Goal: Obtain resource: Download file/media

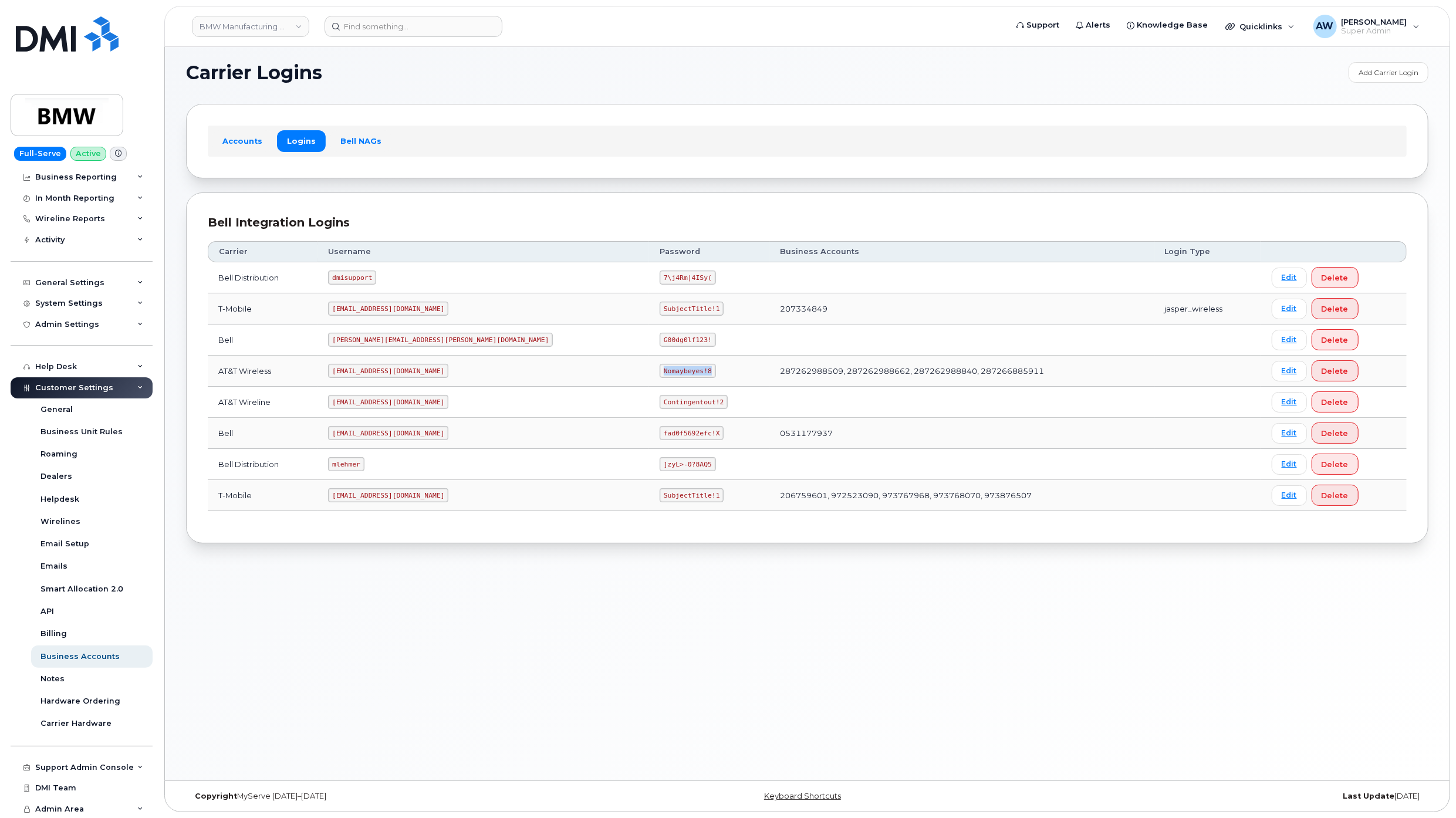
scroll to position [85, 0]
drag, startPoint x: 356, startPoint y: 374, endPoint x: 432, endPoint y: 368, distance: 76.2
click at [432, 368] on td "[EMAIL_ADDRESS][DOMAIN_NAME]" at bounding box center [483, 371] width 331 height 31
copy code "[EMAIL_ADDRESS][DOMAIN_NAME]"
drag, startPoint x: 526, startPoint y: 374, endPoint x: 571, endPoint y: 376, distance: 45.0
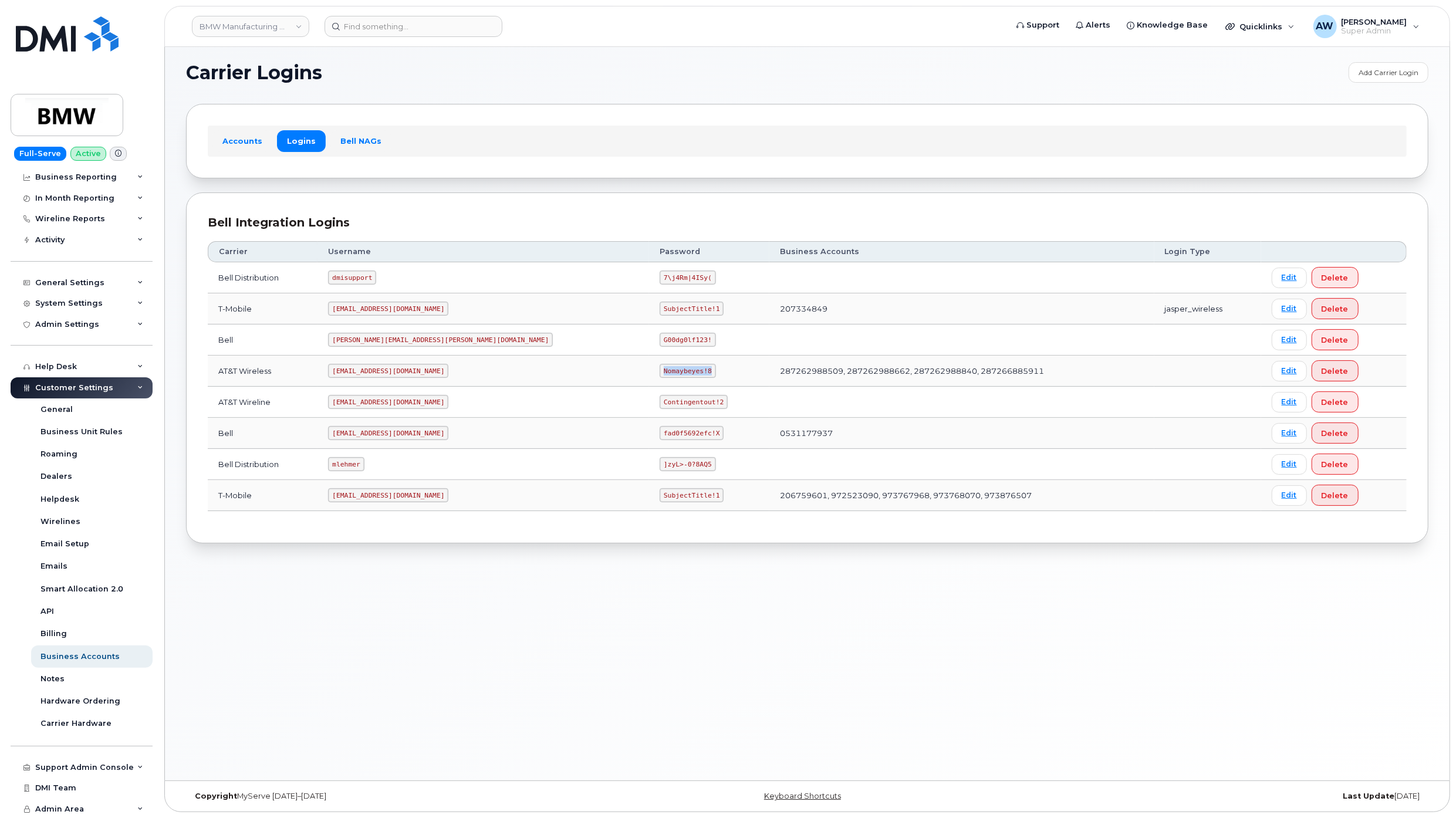
click at [660, 376] on code "Nomaybeyes!8" at bounding box center [687, 371] width 56 height 14
copy code "Nomaybeyes!8"
drag, startPoint x: 350, startPoint y: 373, endPoint x: 415, endPoint y: 376, distance: 65.1
click at [415, 376] on td "[EMAIL_ADDRESS][DOMAIN_NAME]" at bounding box center [483, 371] width 331 height 31
copy code "[EMAIL_ADDRESS][DOMAIN_NAME]"
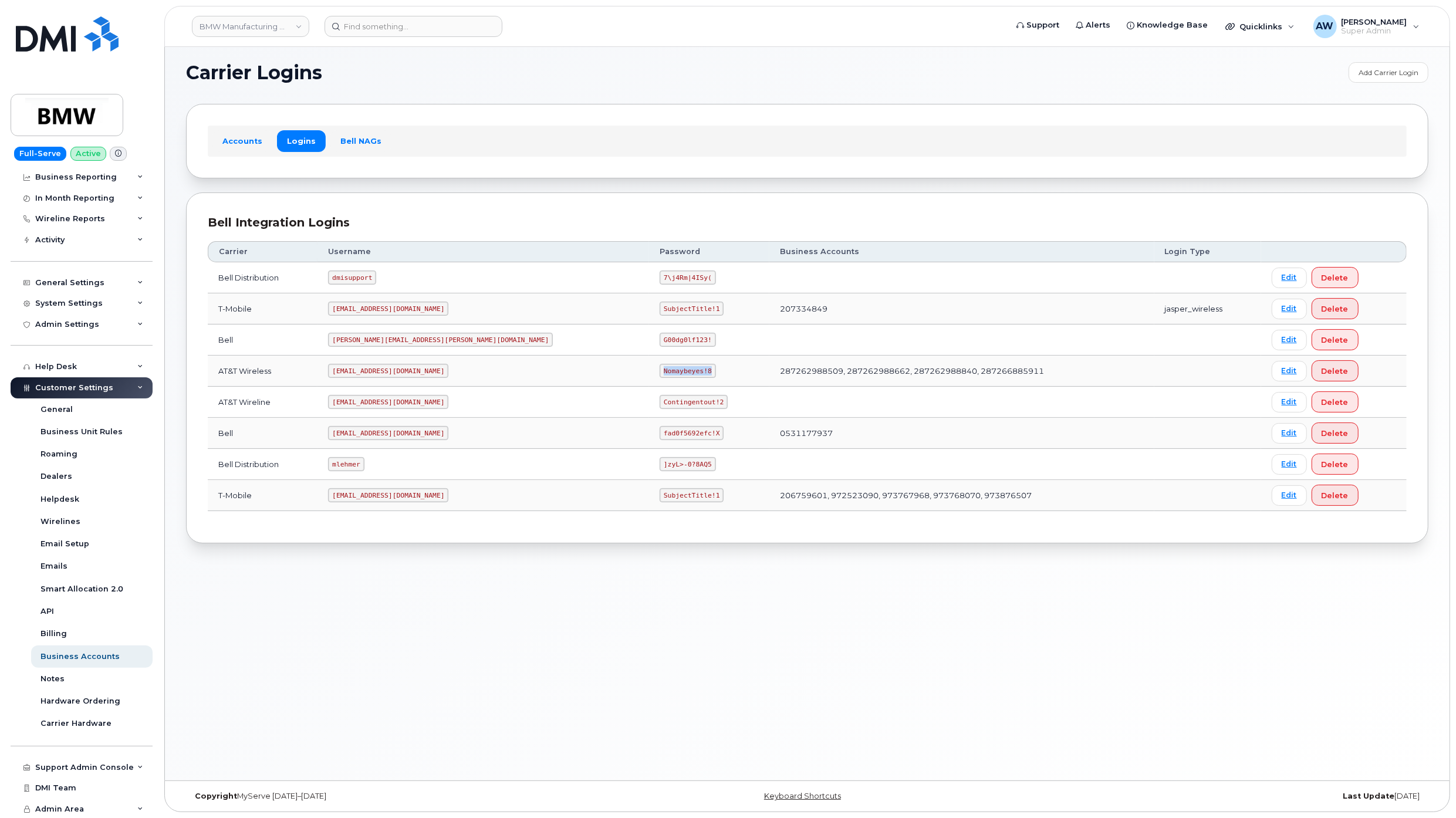
drag, startPoint x: 528, startPoint y: 371, endPoint x: 581, endPoint y: 373, distance: 53.0
click at [649, 373] on td "Nomaybeyes!8" at bounding box center [709, 371] width 120 height 31
copy code "Nomaybeyes!8"
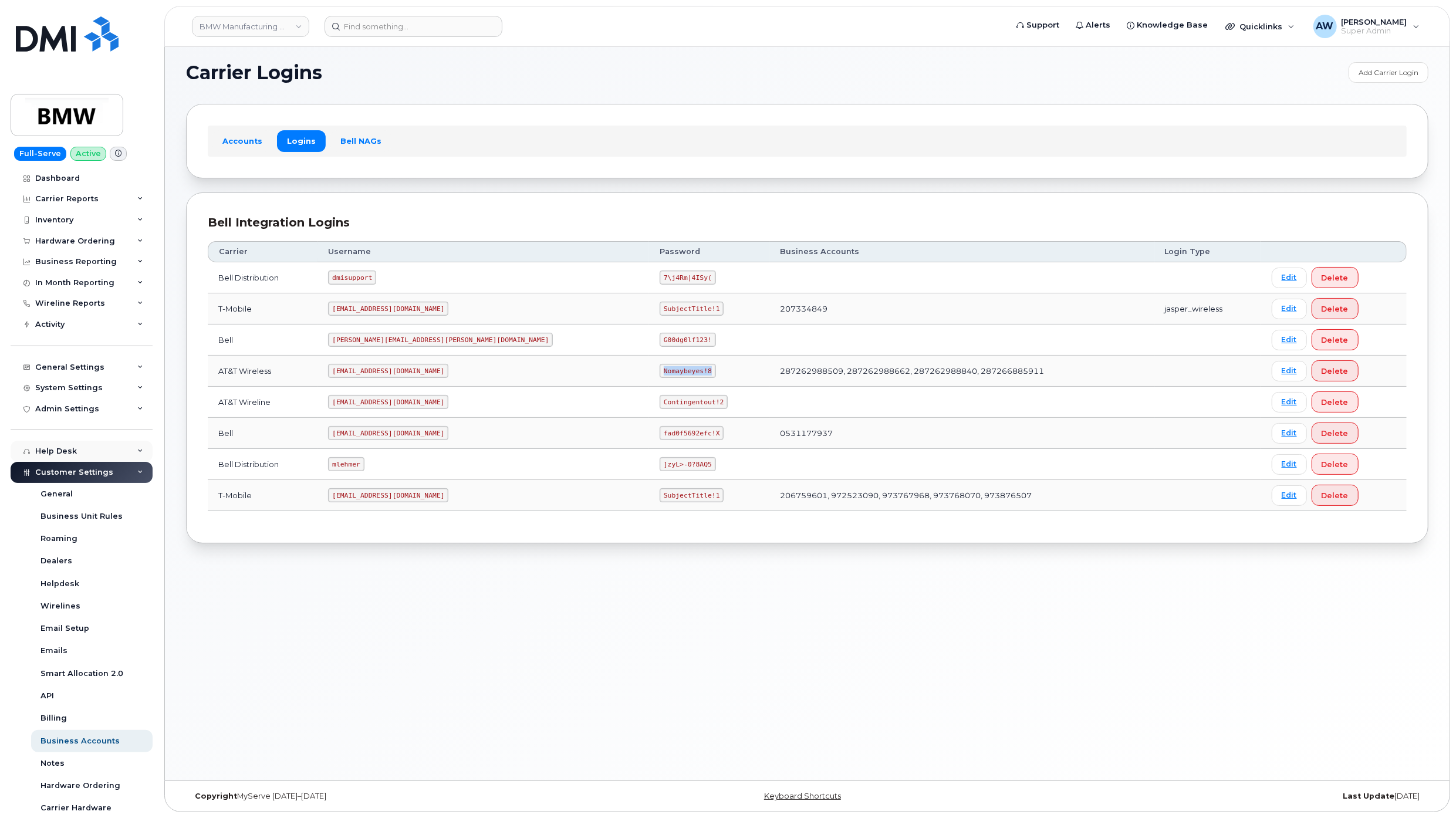
scroll to position [0, 0]
click at [67, 210] on div "Carrier Reports" at bounding box center [82, 199] width 142 height 21
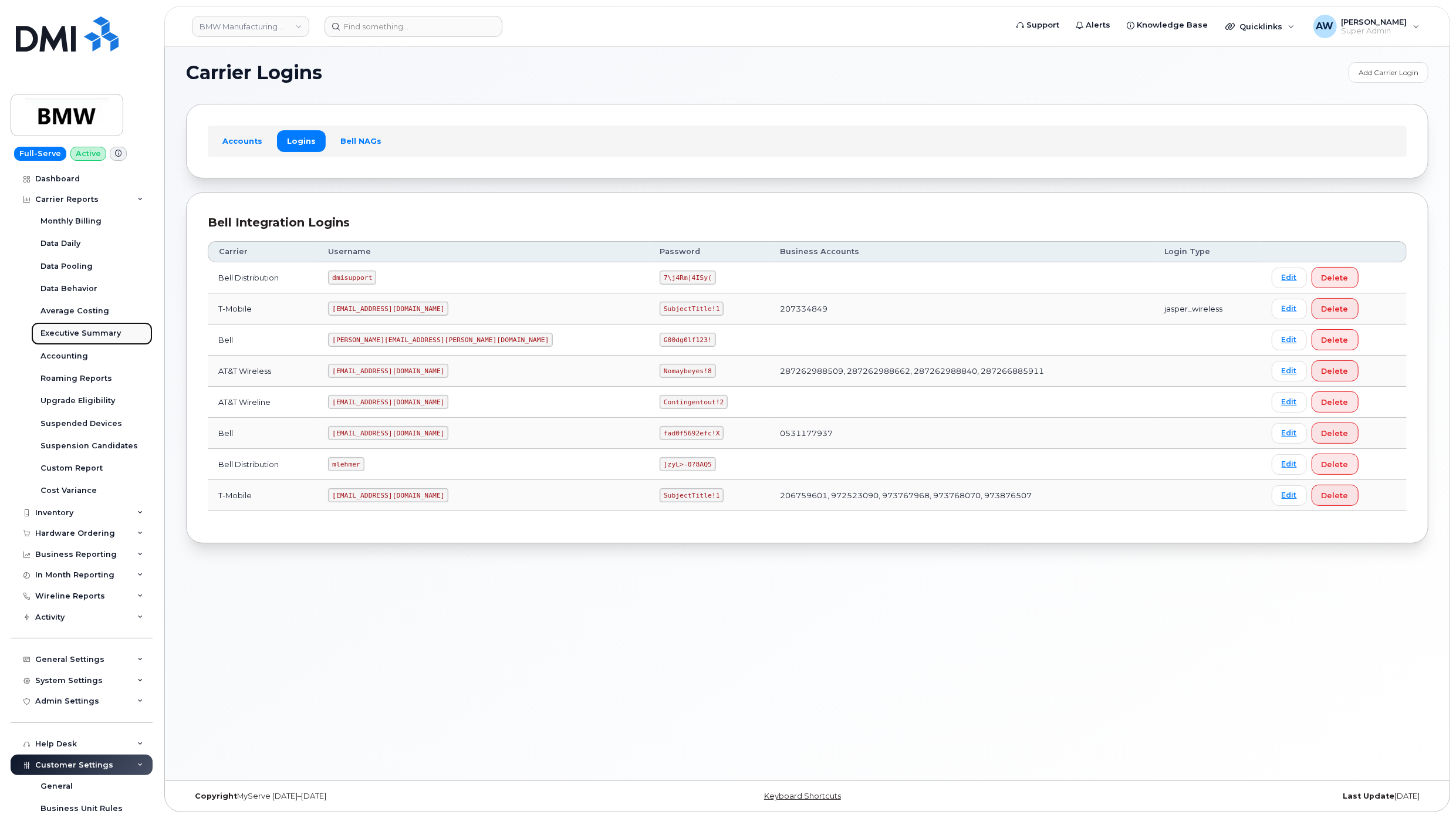
click at [89, 327] on link "Executive Summary" at bounding box center [92, 333] width 122 height 23
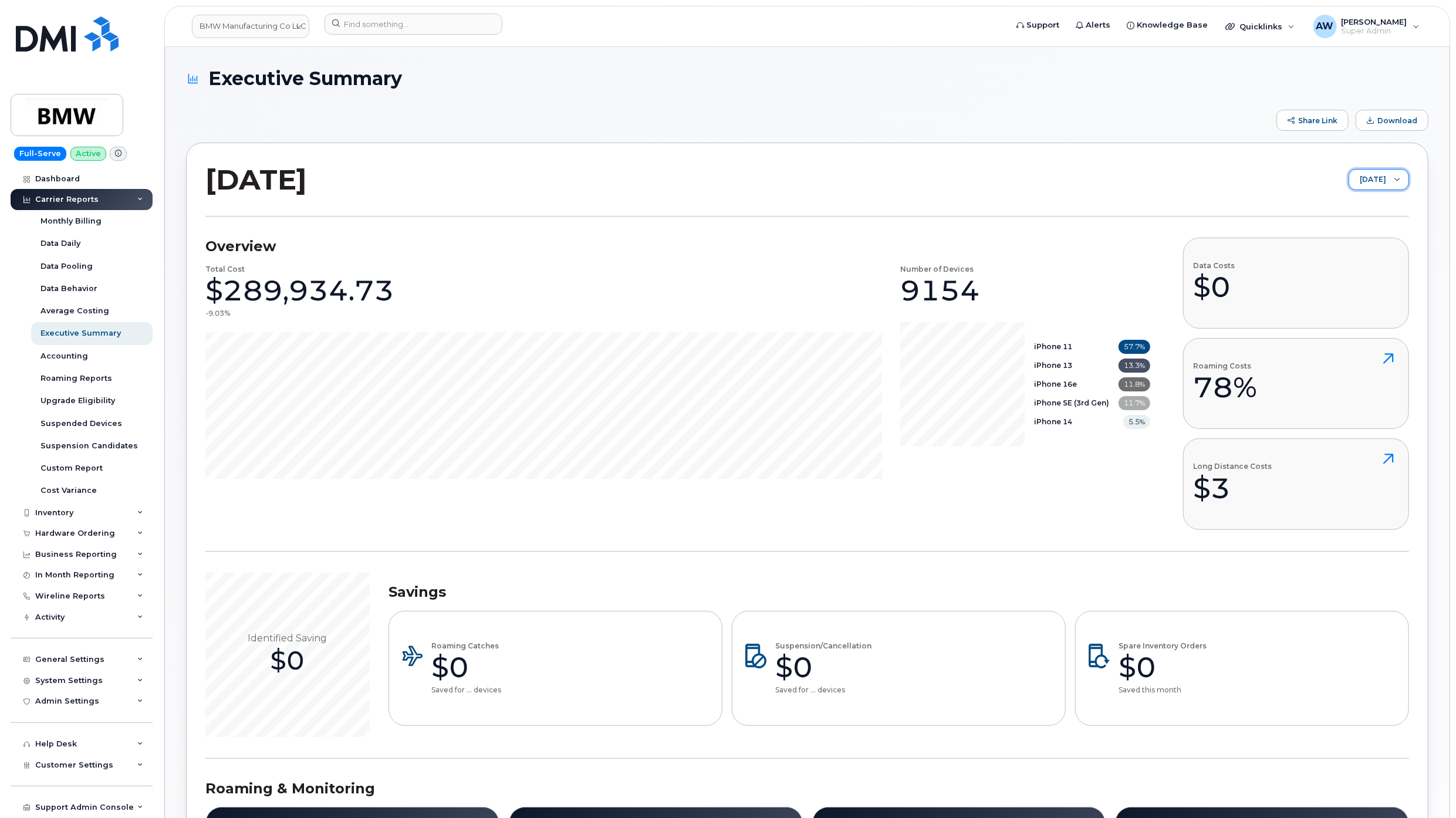
click at [793, 174] on span "[DATE]" at bounding box center [1368, 180] width 37 height 21
click at [793, 221] on span "[DATE]" at bounding box center [1337, 226] width 25 height 11
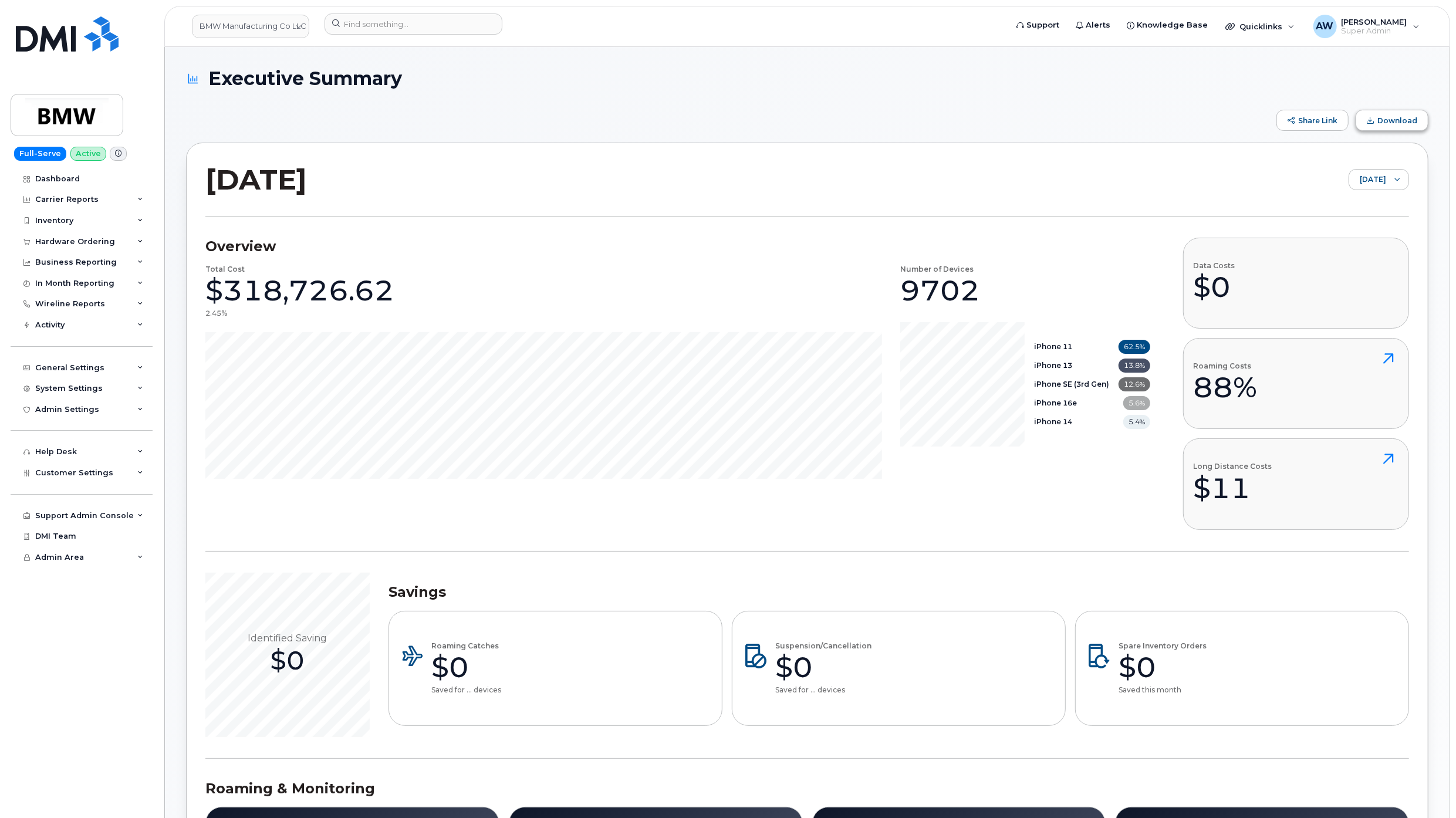
click at [793, 120] on span "Download" at bounding box center [1370, 120] width 7 height 7
